Goal: Find specific page/section: Find specific page/section

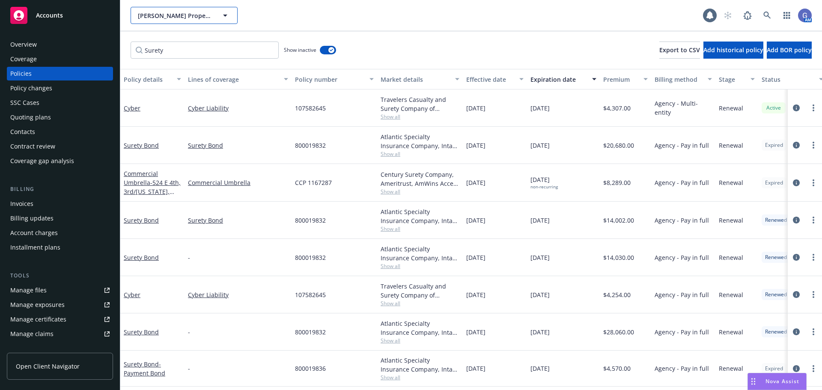
click at [225, 13] on icon "button" at bounding box center [225, 15] width 10 height 10
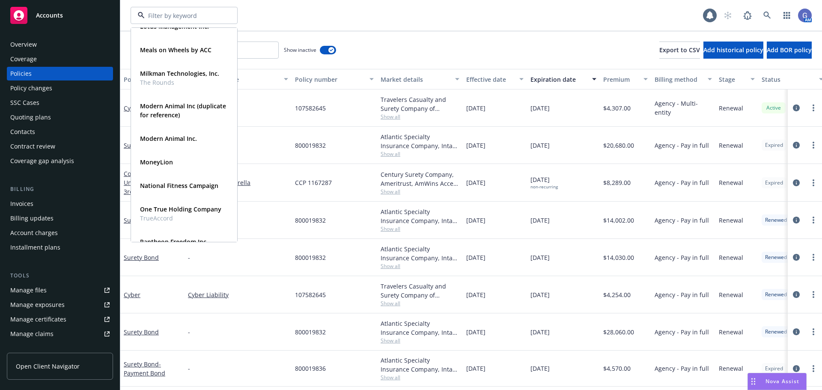
scroll to position [214, 0]
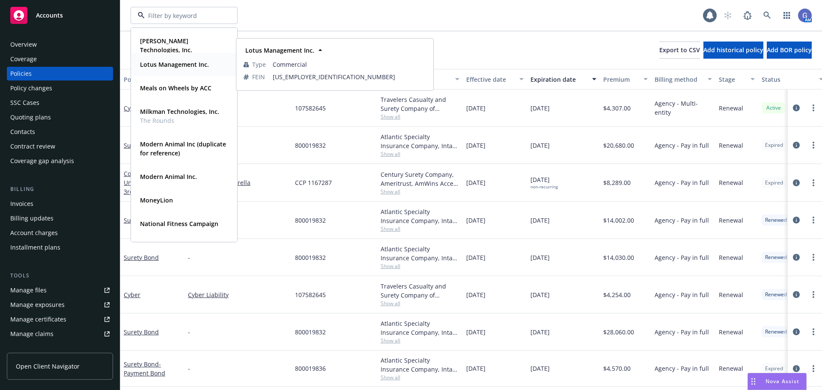
click at [158, 62] on strong "Lotus Management Inc." at bounding box center [174, 64] width 69 height 8
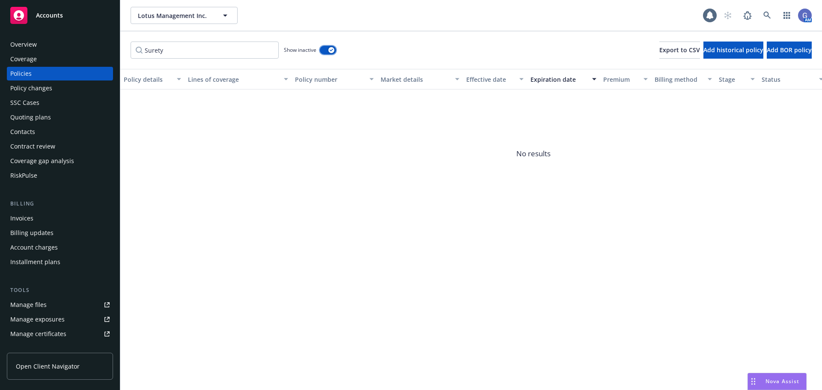
click at [323, 52] on button "button" at bounding box center [328, 50] width 16 height 9
click at [770, 10] on link at bounding box center [767, 15] width 17 height 17
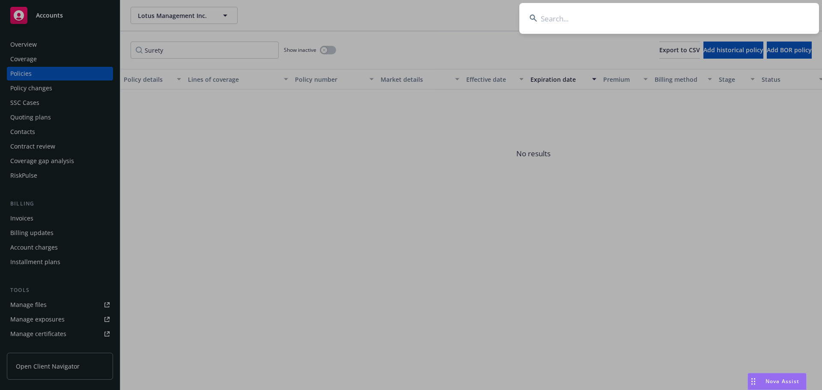
click at [573, 18] on input at bounding box center [670, 18] width 300 height 31
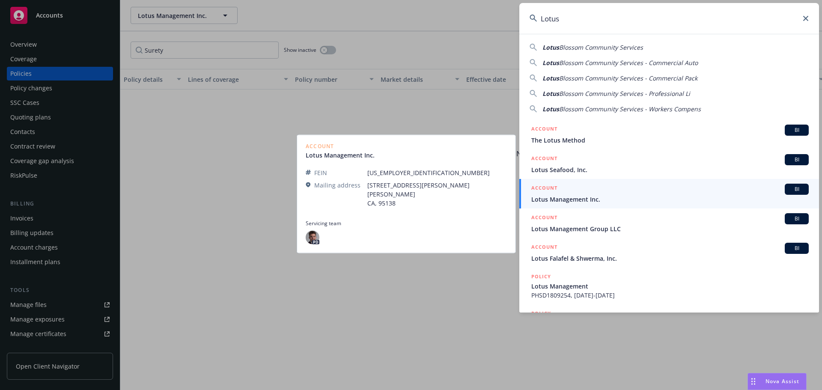
type input "Lotus"
click at [584, 192] on div "ACCOUNT BI" at bounding box center [671, 189] width 278 height 11
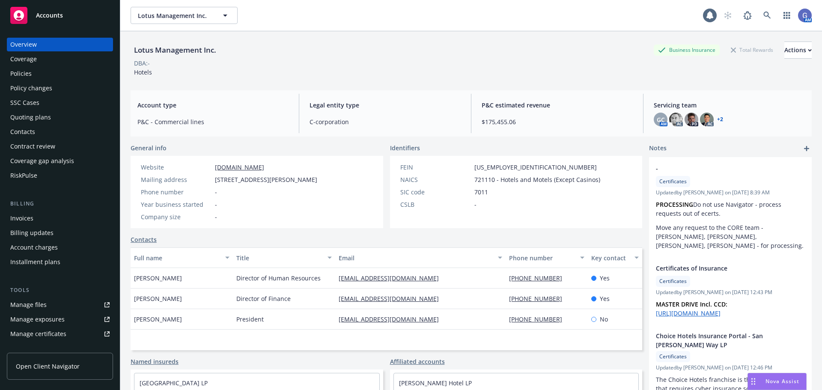
click at [18, 73] on div "Policies" at bounding box center [20, 74] width 21 height 14
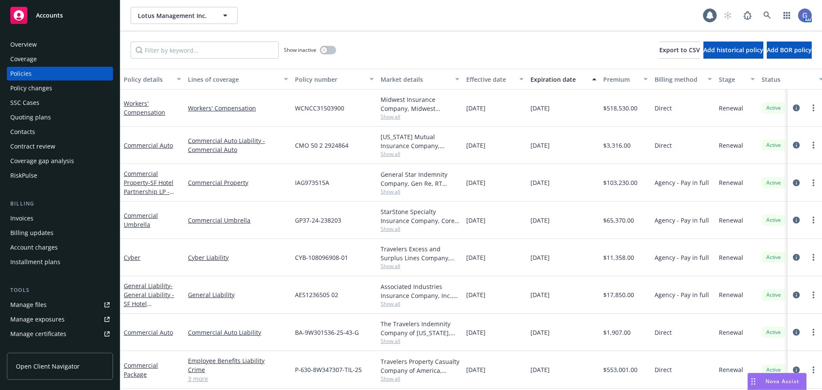
click at [33, 42] on div "Overview" at bounding box center [23, 45] width 27 height 14
